Goal: Task Accomplishment & Management: Use online tool/utility

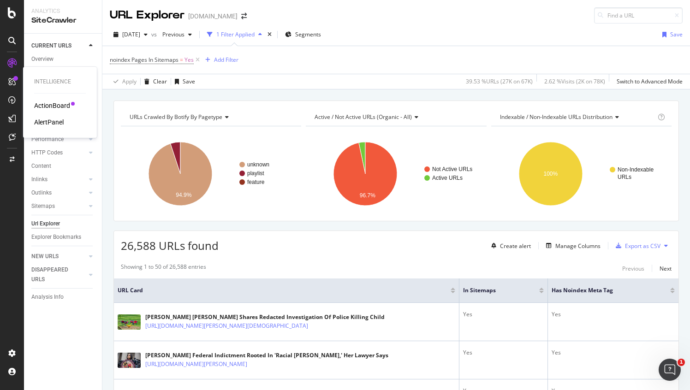
click at [58, 124] on div "AlertPanel" at bounding box center [49, 122] width 30 height 9
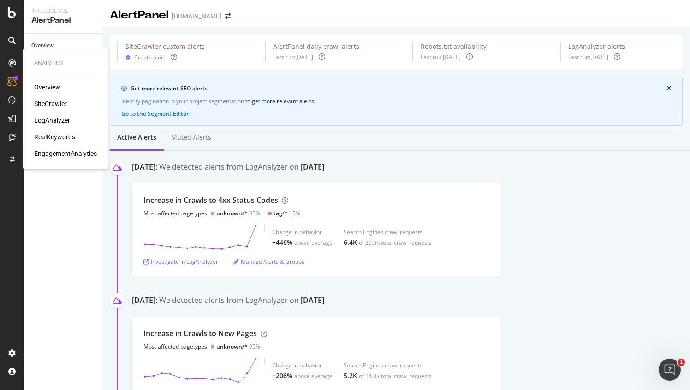
click at [65, 104] on div "SiteCrawler" at bounding box center [50, 103] width 33 height 9
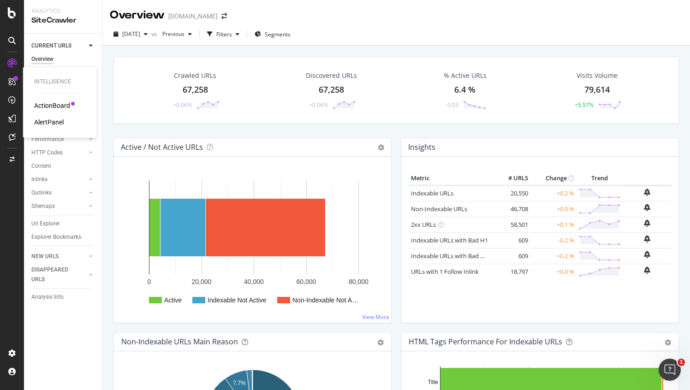
click at [48, 105] on div "ActionBoard" at bounding box center [52, 105] width 36 height 9
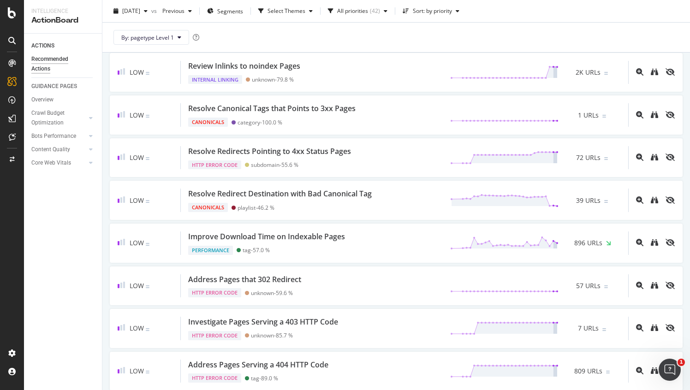
scroll to position [1645, 0]
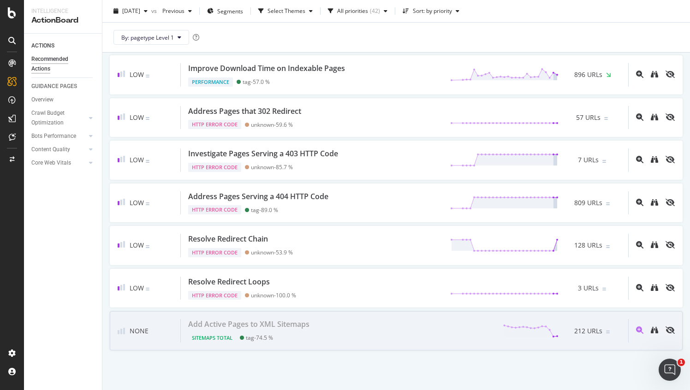
click at [331, 327] on div "Add Active Pages to XML Sitemaps Sitemaps Total tag - 74.5 % 212 URLs" at bounding box center [404, 331] width 447 height 24
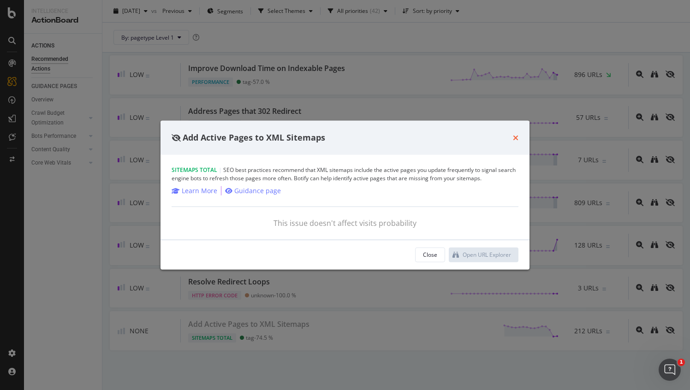
click at [513, 138] on icon "times" at bounding box center [516, 137] width 6 height 7
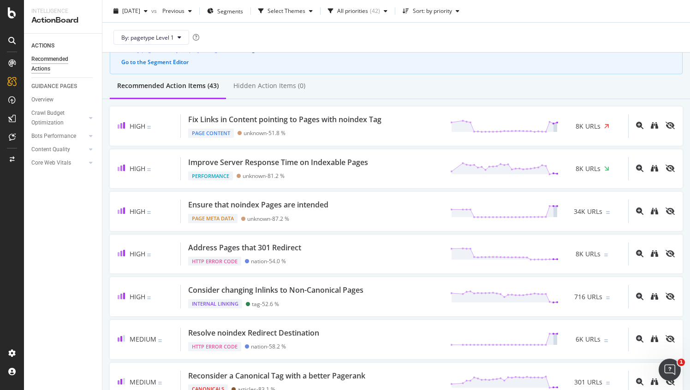
scroll to position [58, 0]
